Goal: Information Seeking & Learning: Learn about a topic

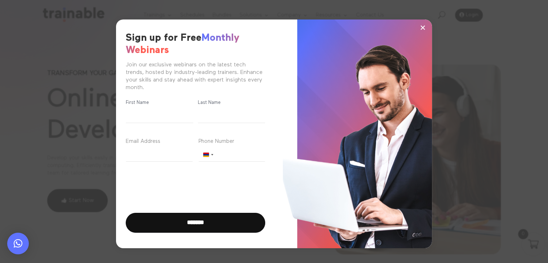
click at [423, 27] on span "×" at bounding box center [423, 27] width 6 height 11
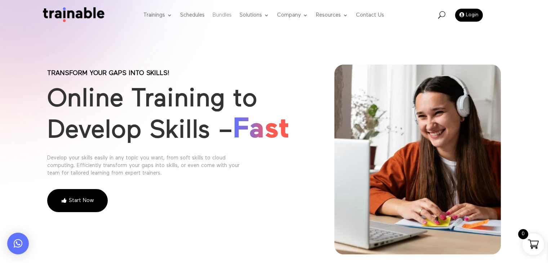
click at [219, 14] on link "Bundles" at bounding box center [222, 15] width 19 height 28
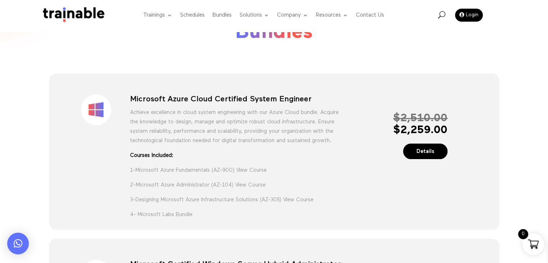
scroll to position [108, 0]
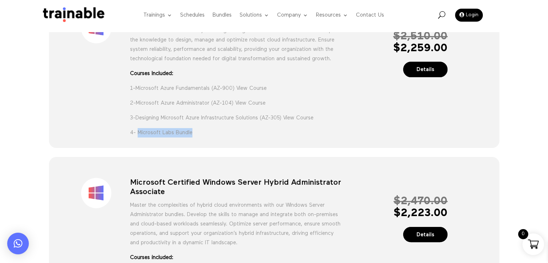
drag, startPoint x: 138, startPoint y: 141, endPoint x: 214, endPoint y: 144, distance: 76.4
click at [214, 137] on p "4- Microsoft Labs Bundle" at bounding box center [236, 132] width 212 height 9
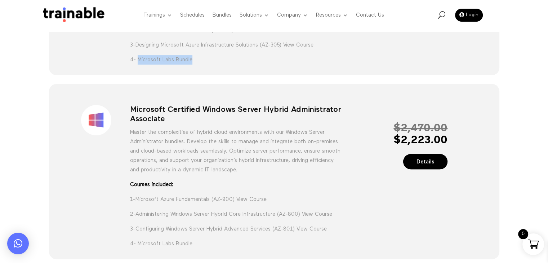
scroll to position [252, 0]
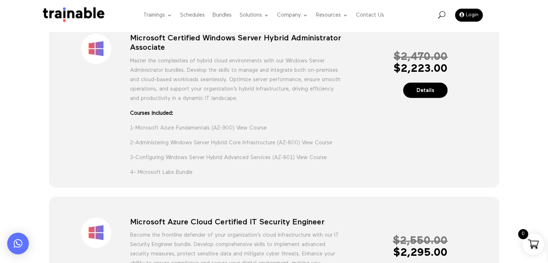
click at [165, 177] on p "4- Microsoft Labs Bundle" at bounding box center [236, 172] width 212 height 9
click at [205, 177] on p "4- Microsoft Labs Bundle" at bounding box center [236, 172] width 212 height 9
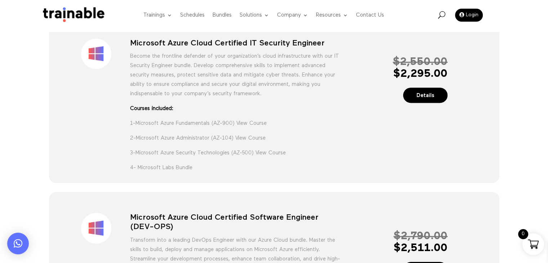
scroll to position [468, 0]
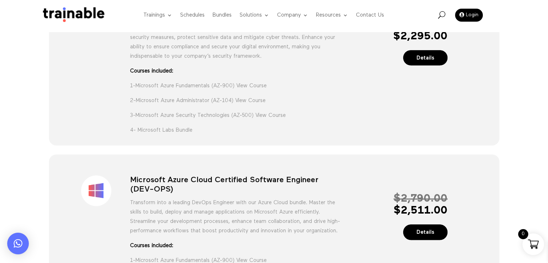
click at [218, 118] on link "Microsoft Azure Security Technologies (AZ-500)" at bounding box center [194, 114] width 118 height 5
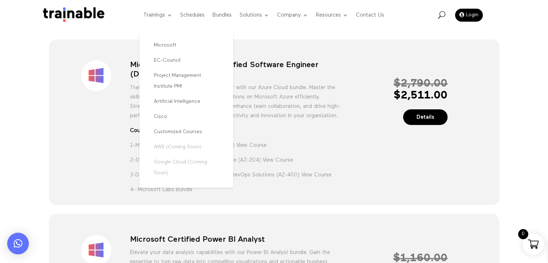
scroll to position [613, 0]
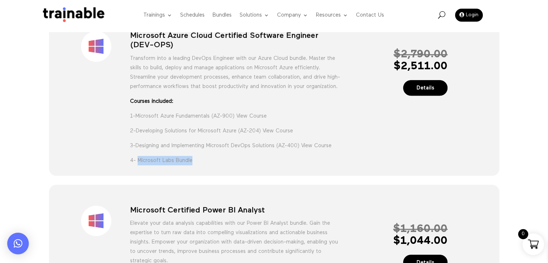
drag, startPoint x: 138, startPoint y: 178, endPoint x: 226, endPoint y: 183, distance: 88.1
click at [226, 165] on p "4- Microsoft Labs Bundle" at bounding box center [236, 160] width 212 height 9
click at [222, 165] on p "4- Microsoft Labs Bundle" at bounding box center [236, 160] width 212 height 9
drag, startPoint x: 189, startPoint y: 172, endPoint x: 128, endPoint y: 184, distance: 62.2
click at [128, 167] on div "Sale! Microsoft Azure Cloud Certified Software Engineer (DEV-OPS) Transform int…" at bounding box center [273, 94] width 423 height 146
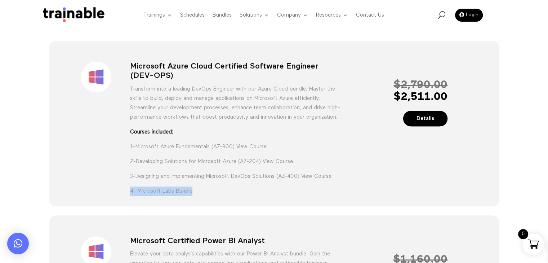
scroll to position [577, 0]
